Goal: Transaction & Acquisition: Subscribe to service/newsletter

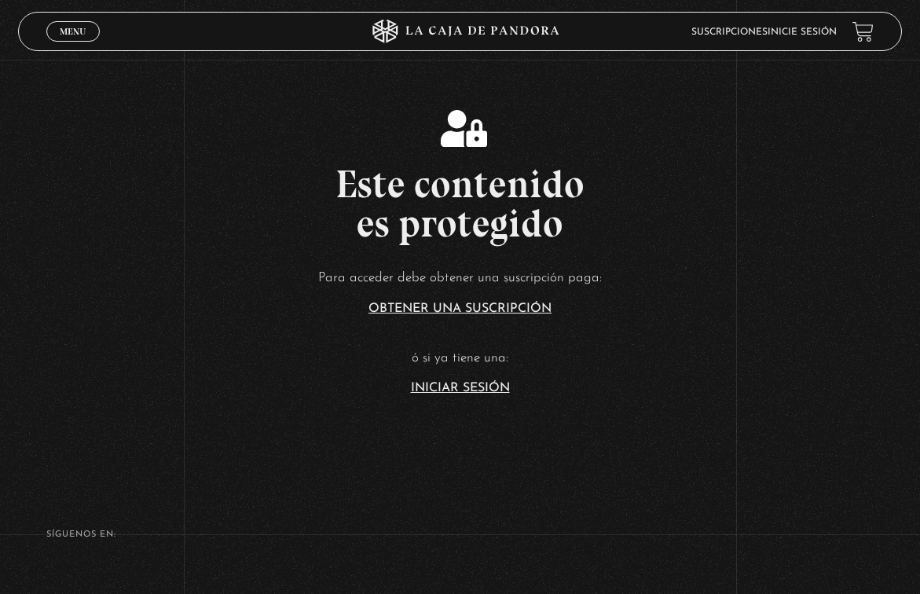
click at [454, 394] on section "Este contenido es protegido Para acceder debe obtener una suscripción paga: Obt…" at bounding box center [460, 237] width 920 height 475
click at [465, 385] on link "Iniciar Sesión" at bounding box center [460, 388] width 99 height 13
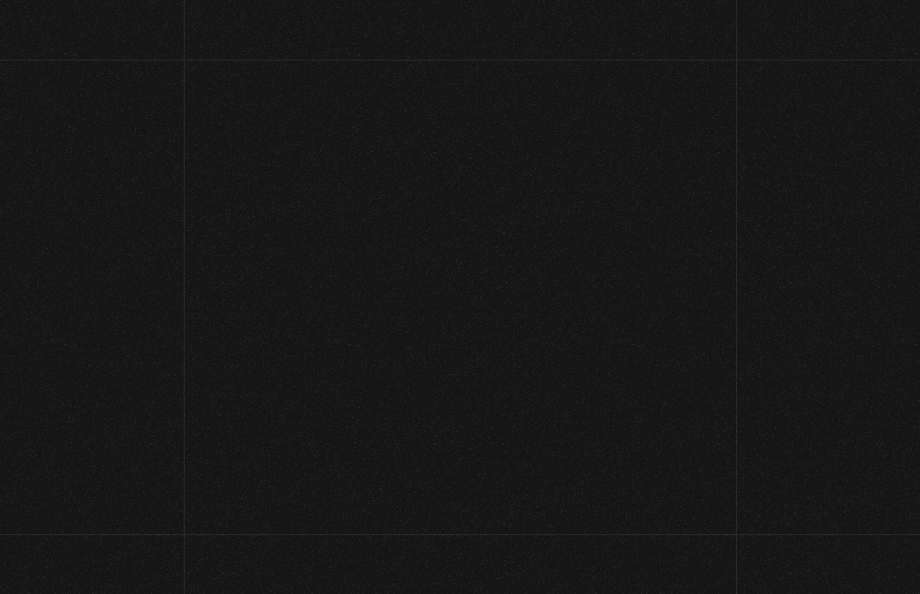
type input "melivr15@gmail.com"
click at [466, 514] on input "Acceder" at bounding box center [460, 515] width 217 height 39
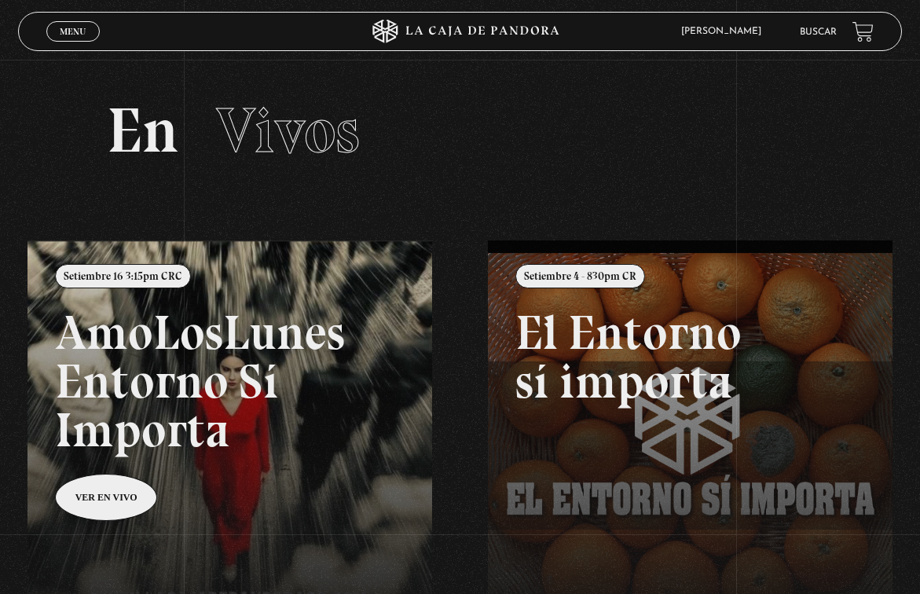
click at [94, 507] on link at bounding box center [487, 537] width 920 height 594
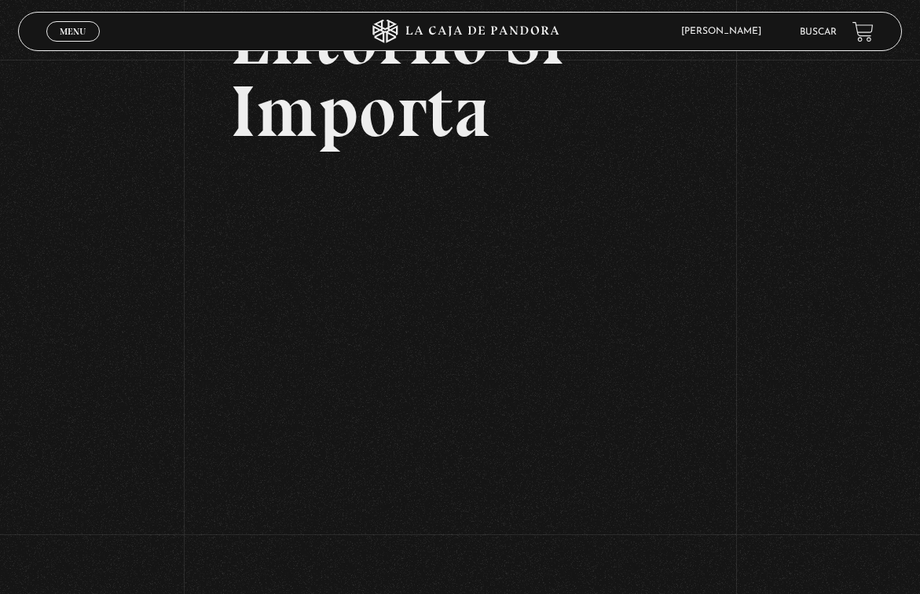
scroll to position [218, 2]
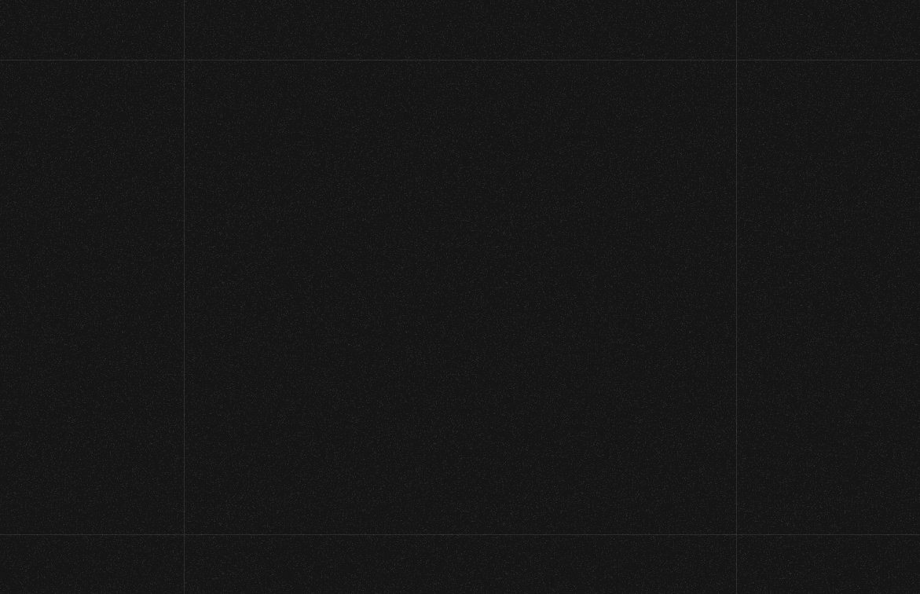
scroll to position [218, 2]
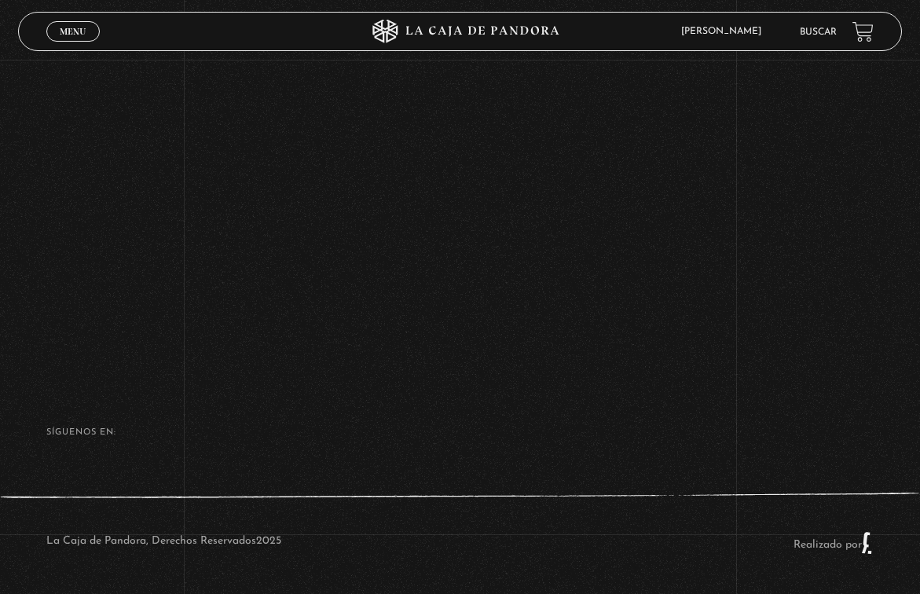
scroll to position [715, 5]
